Goal: Task Accomplishment & Management: Manage account settings

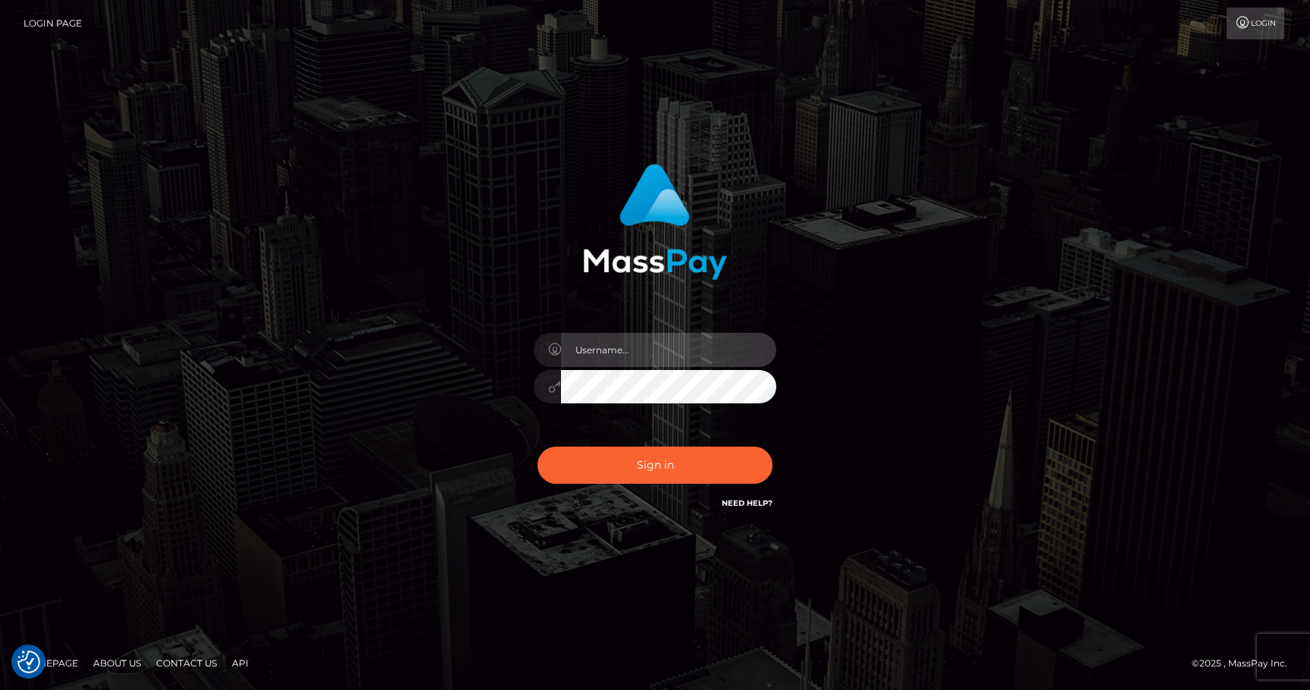
click at [617, 352] on input "text" at bounding box center [668, 350] width 215 height 34
type input "[PERSON_NAME][EMAIL_ADDRESS][PERSON_NAME][DOMAIN_NAME]"
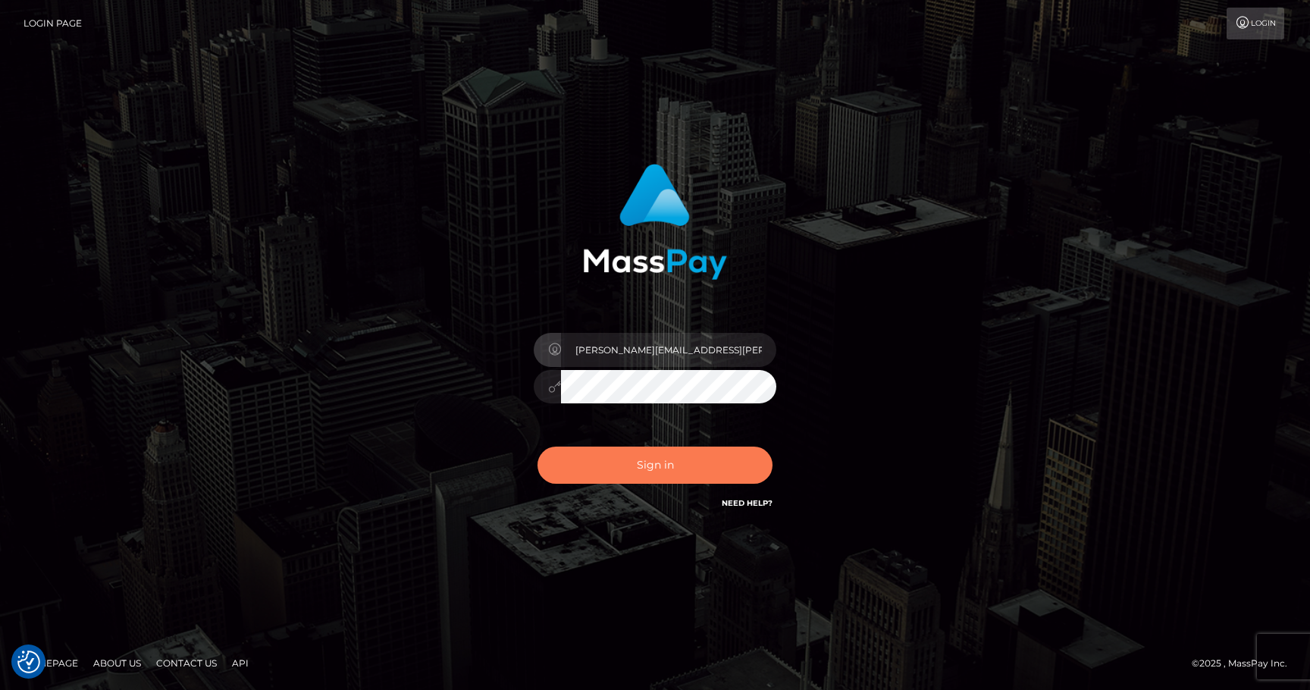
click at [670, 472] on button "Sign in" at bounding box center [655, 465] width 235 height 37
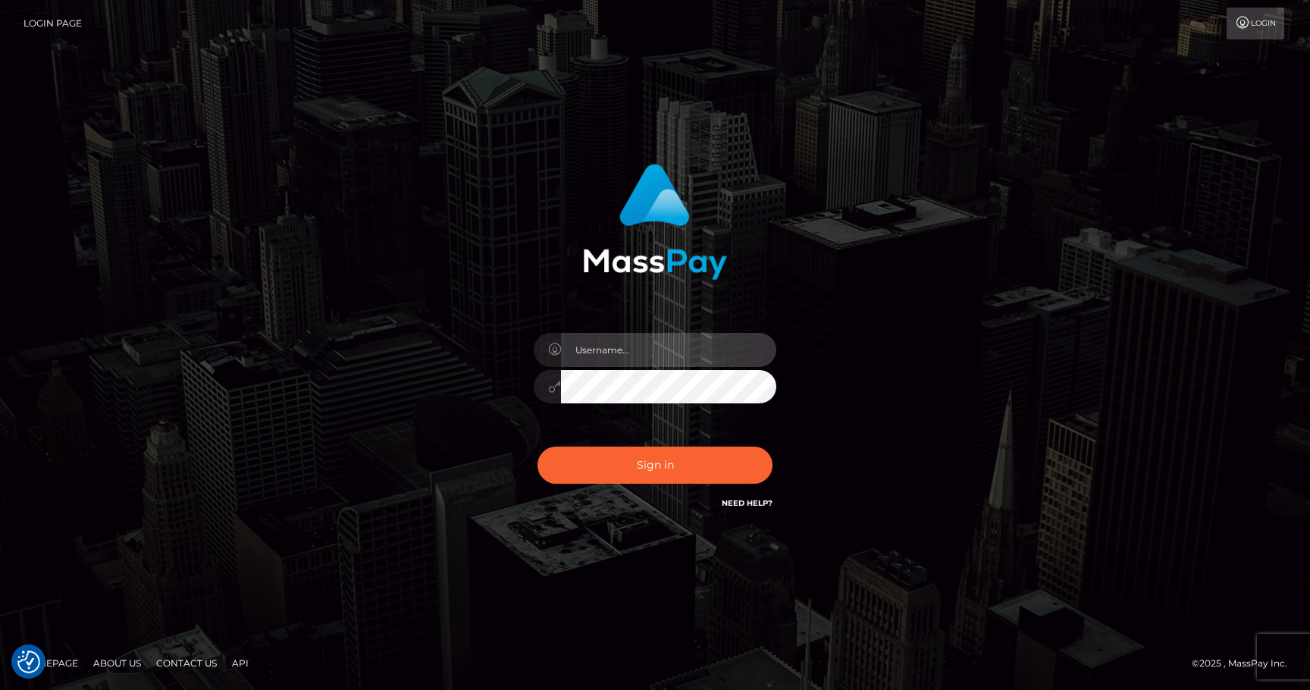
click at [617, 353] on input "text" at bounding box center [668, 350] width 215 height 34
type input "[PERSON_NAME][EMAIL_ADDRESS][PERSON_NAME][DOMAIN_NAME]"
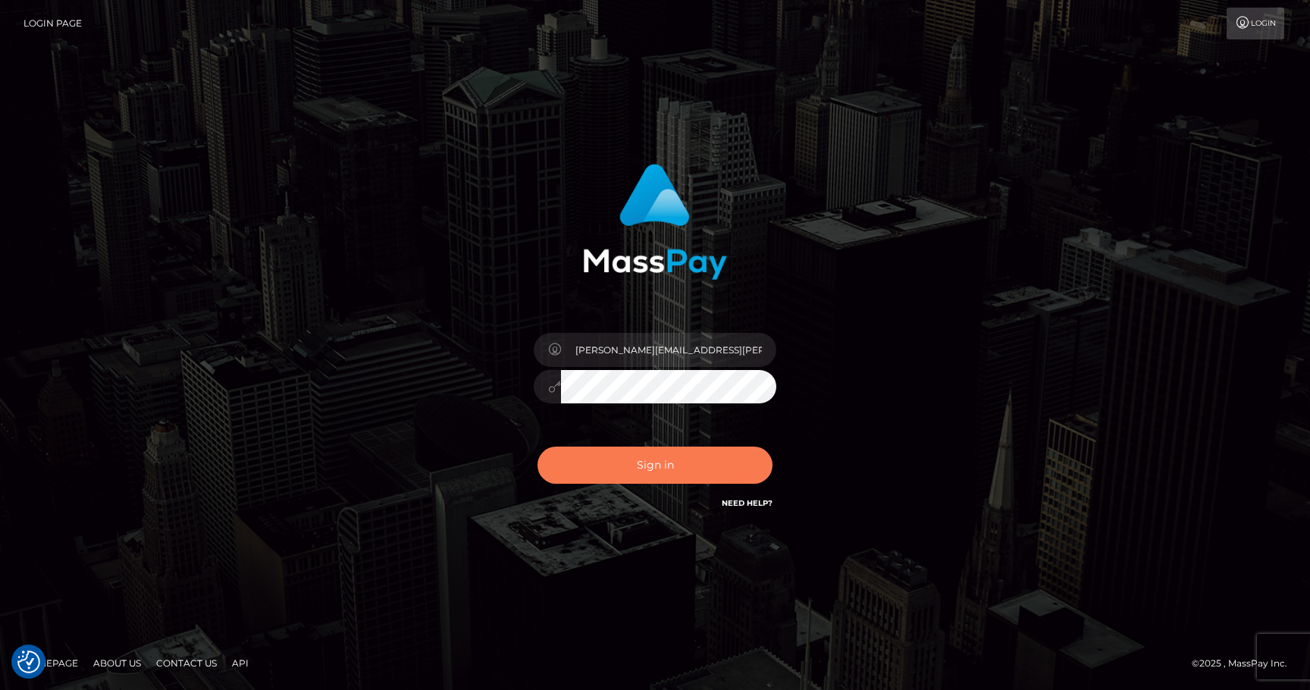
click at [601, 479] on button "Sign in" at bounding box center [655, 465] width 235 height 37
